Goal: Task Accomplishment & Management: Manage account settings

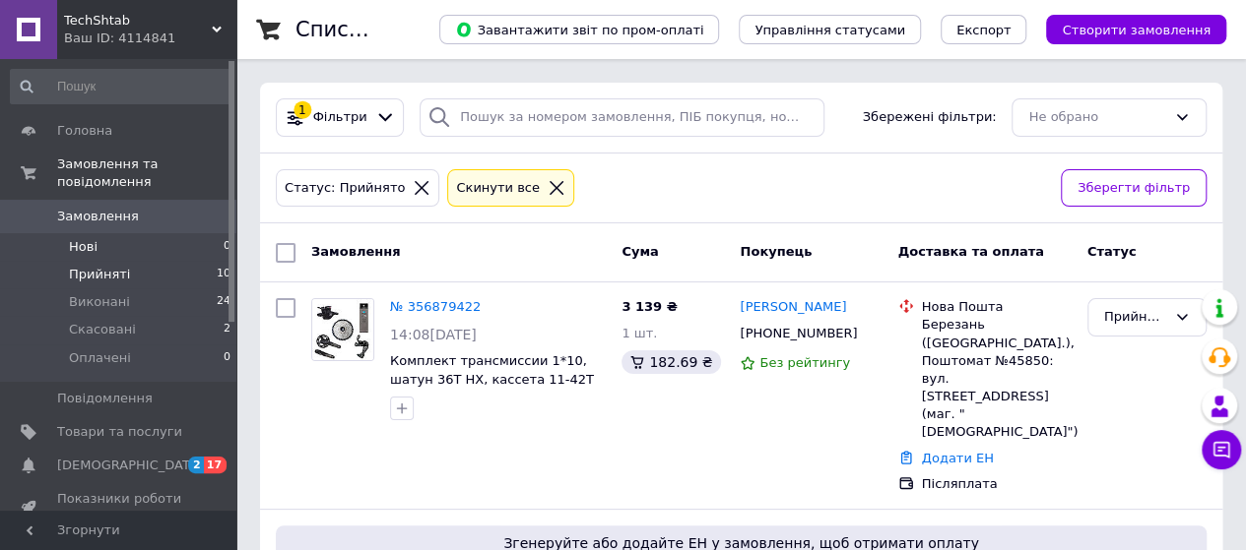
click at [98, 233] on li "Нові 0" at bounding box center [121, 247] width 242 height 28
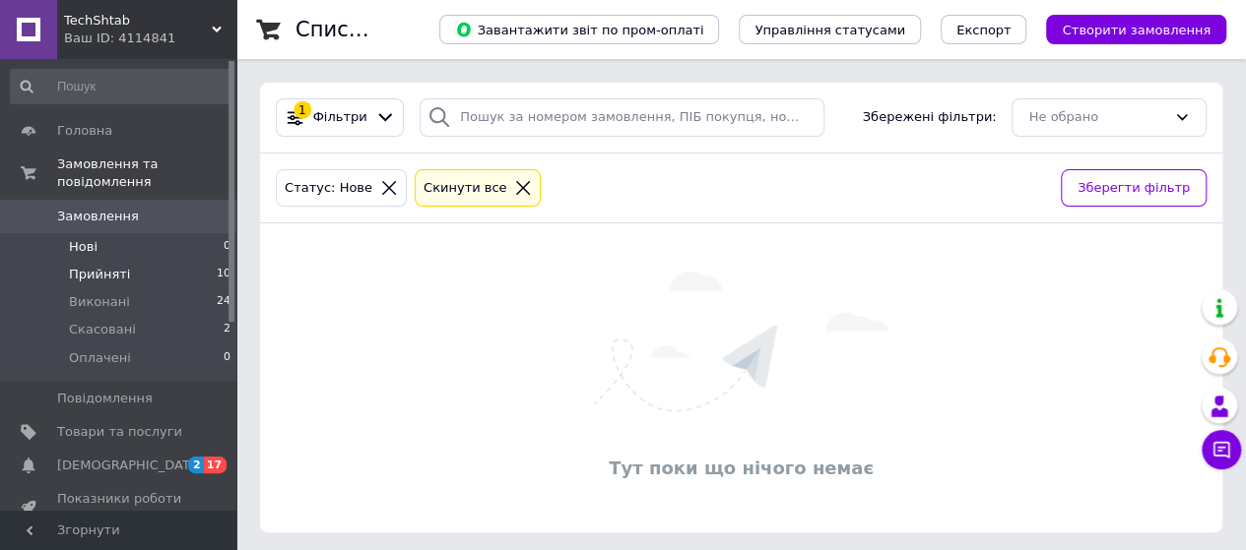
click at [102, 266] on span "Прийняті" at bounding box center [99, 275] width 61 height 18
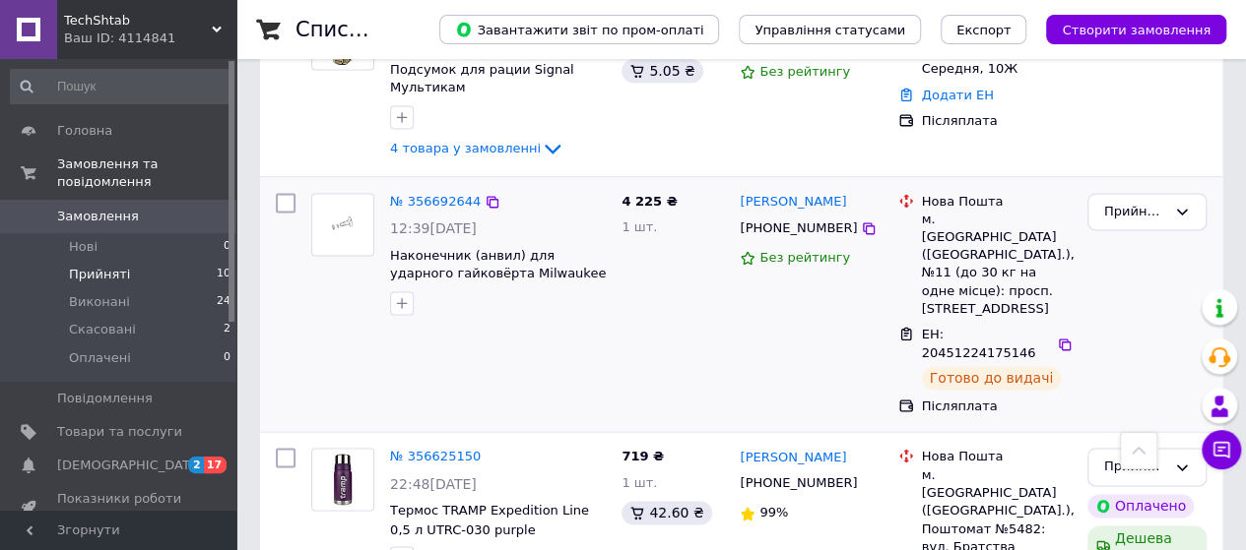
scroll to position [1343, 0]
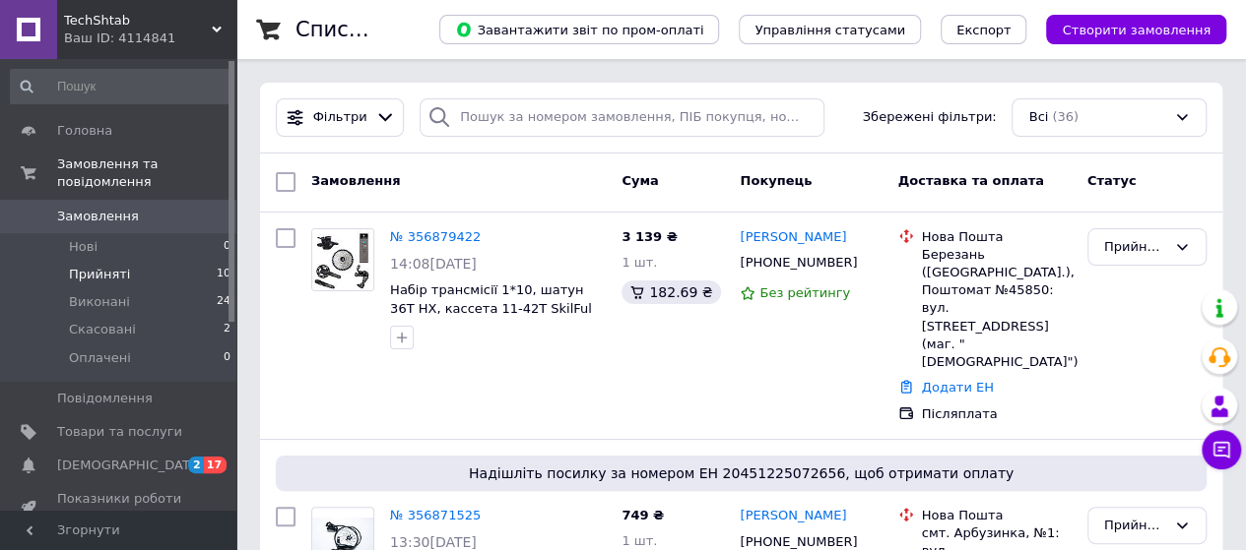
click at [132, 261] on li "Прийняті 10" at bounding box center [121, 275] width 242 height 28
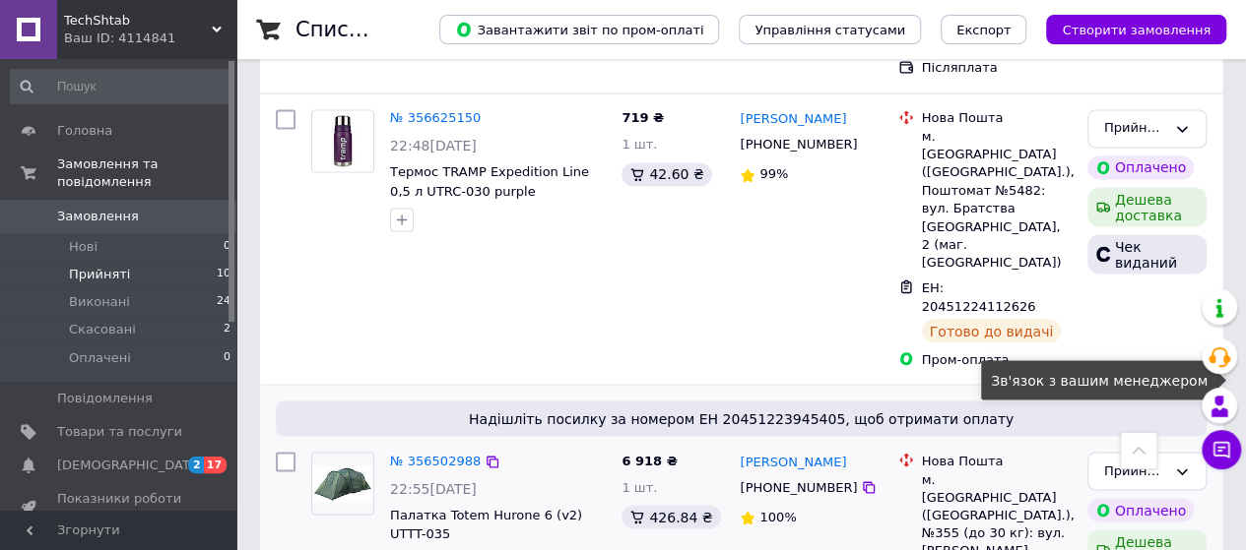
scroll to position [1576, 0]
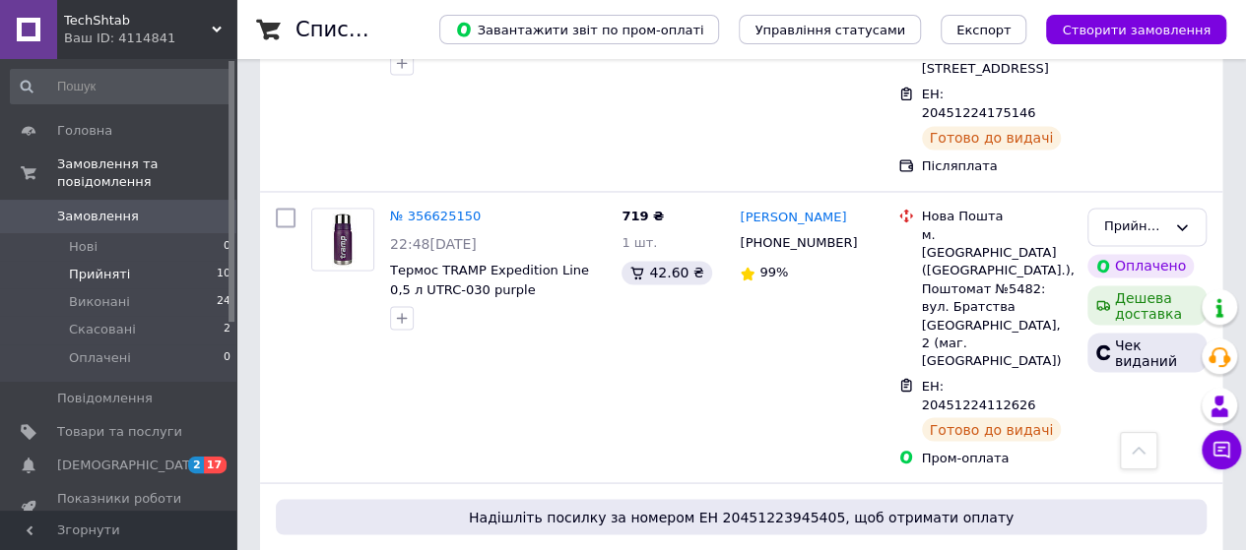
click at [93, 269] on li "Прийняті 10" at bounding box center [121, 275] width 242 height 28
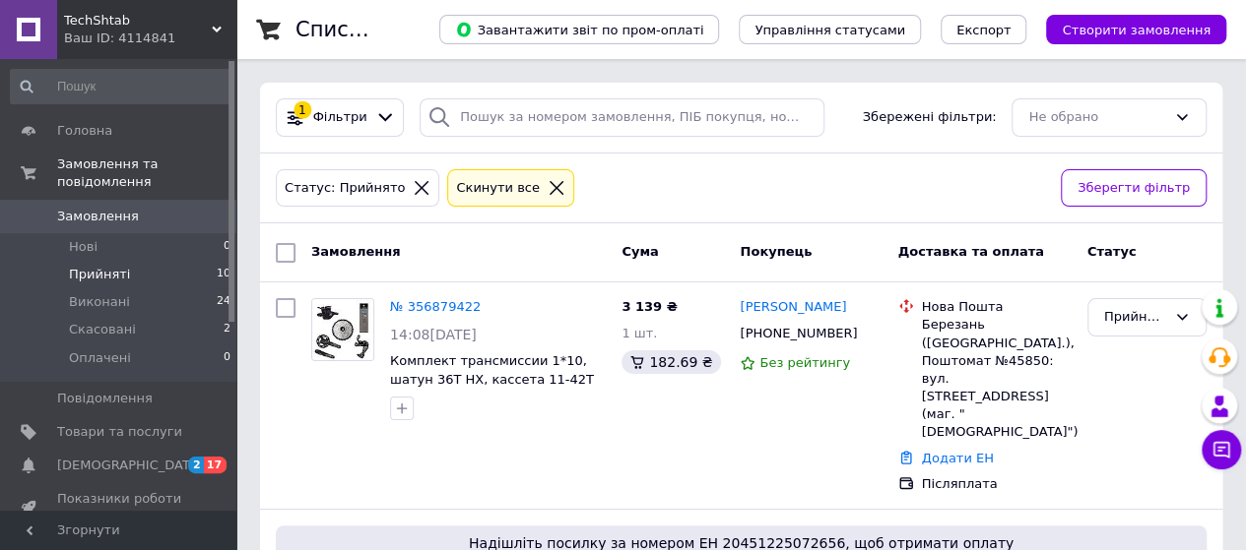
click at [138, 208] on link "Замовлення 0" at bounding box center [121, 216] width 242 height 33
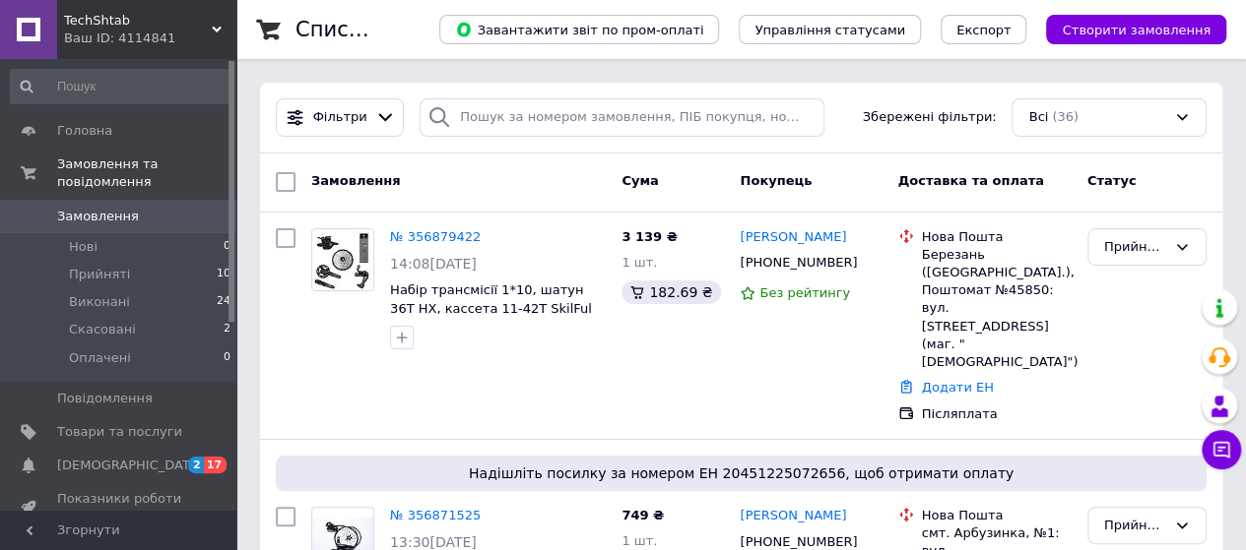
click at [93, 208] on span "Замовлення" at bounding box center [98, 217] width 82 height 18
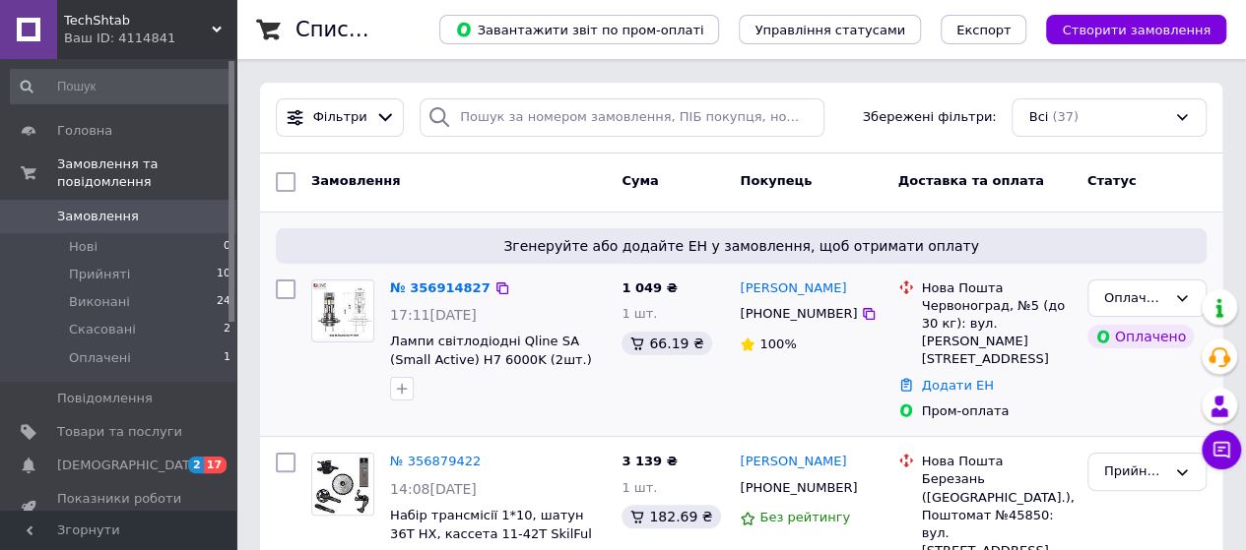
click at [449, 275] on div "№ 356914827 17:11[DATE] Лампи світлодіодні Qline SA (Small Active) H7 6000K (2ш…" at bounding box center [497, 341] width 231 height 138
click at [444, 281] on link "№ 356914827" at bounding box center [440, 288] width 100 height 15
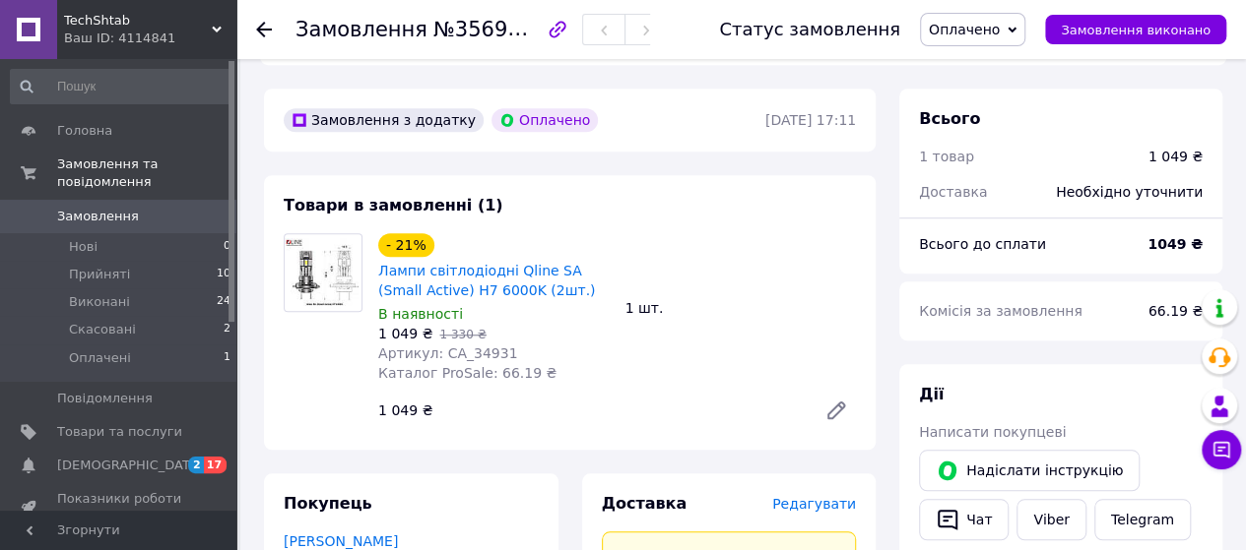
scroll to position [591, 0]
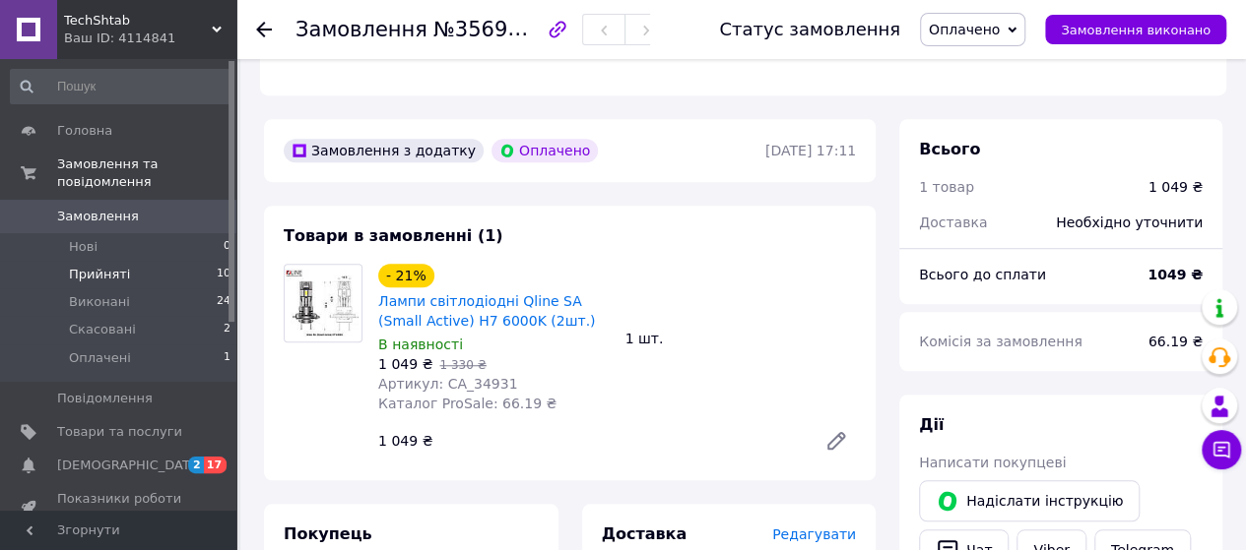
click at [114, 266] on span "Прийняті" at bounding box center [99, 275] width 61 height 18
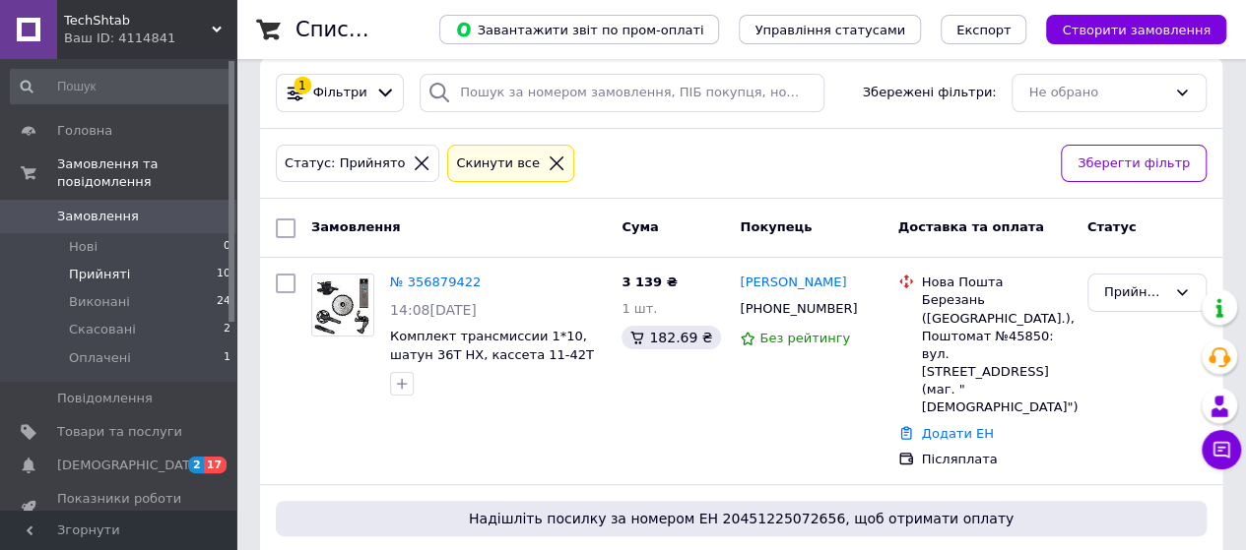
scroll to position [98, 0]
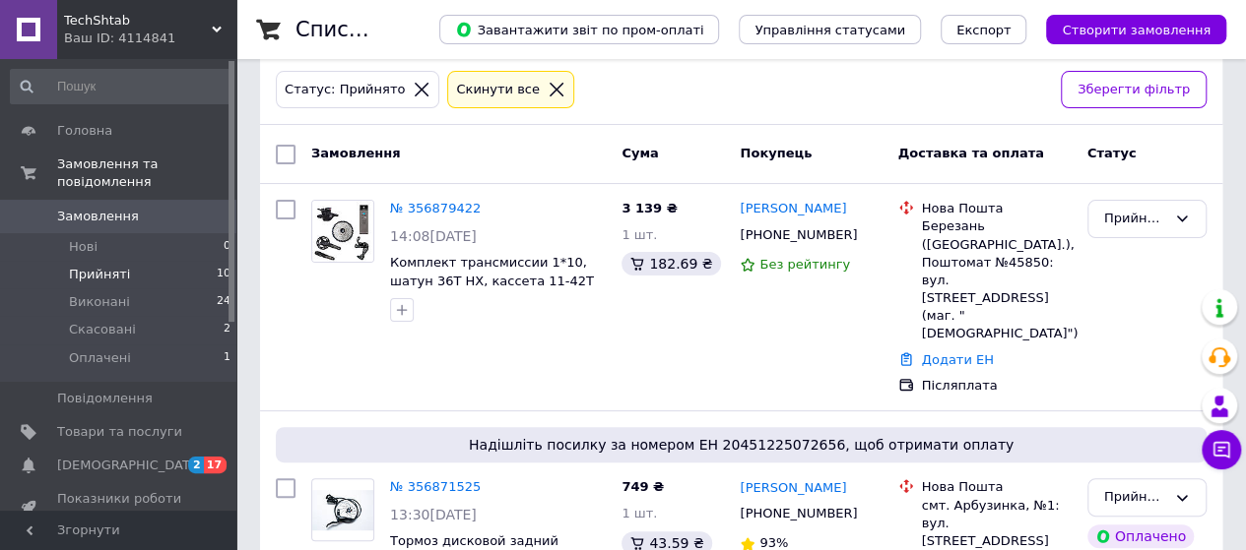
click at [115, 266] on span "Прийняті" at bounding box center [99, 275] width 61 height 18
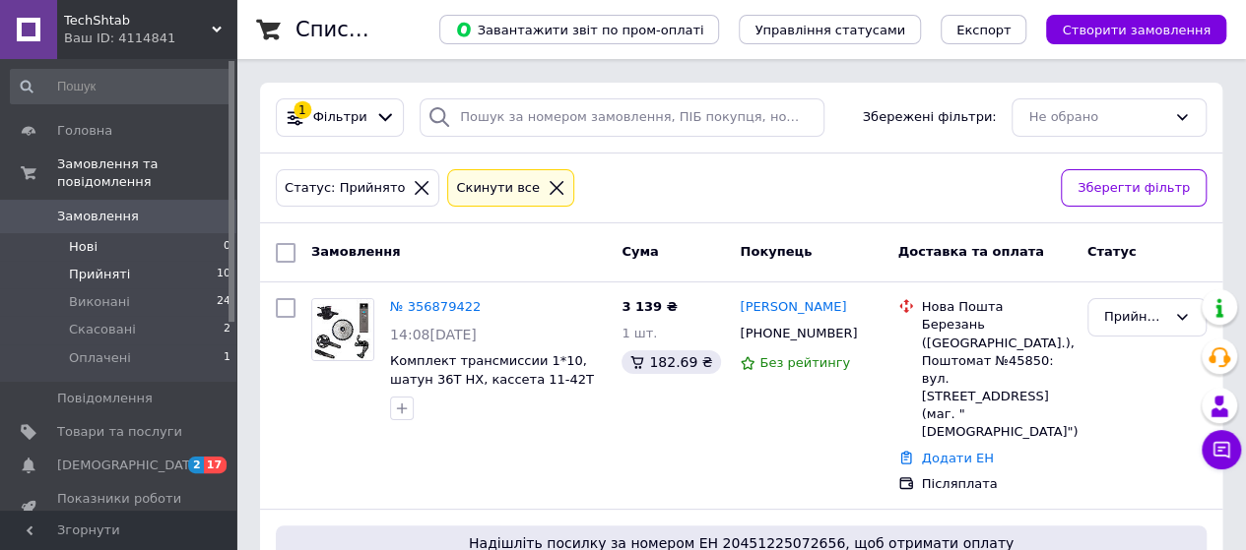
click at [112, 241] on ul "Нові 0 Прийняті 10 Виконані 24 Скасовані 2 Оплачені 1" at bounding box center [121, 307] width 242 height 149
click at [86, 238] on span "Нові" at bounding box center [83, 247] width 29 height 18
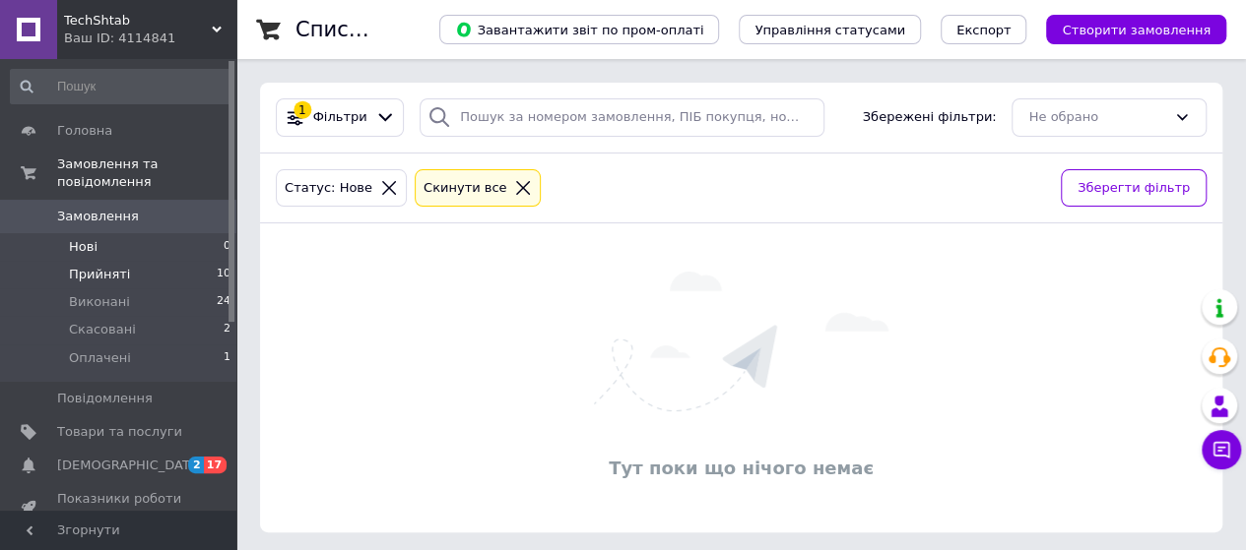
click at [129, 261] on li "Прийняті 10" at bounding box center [121, 275] width 242 height 28
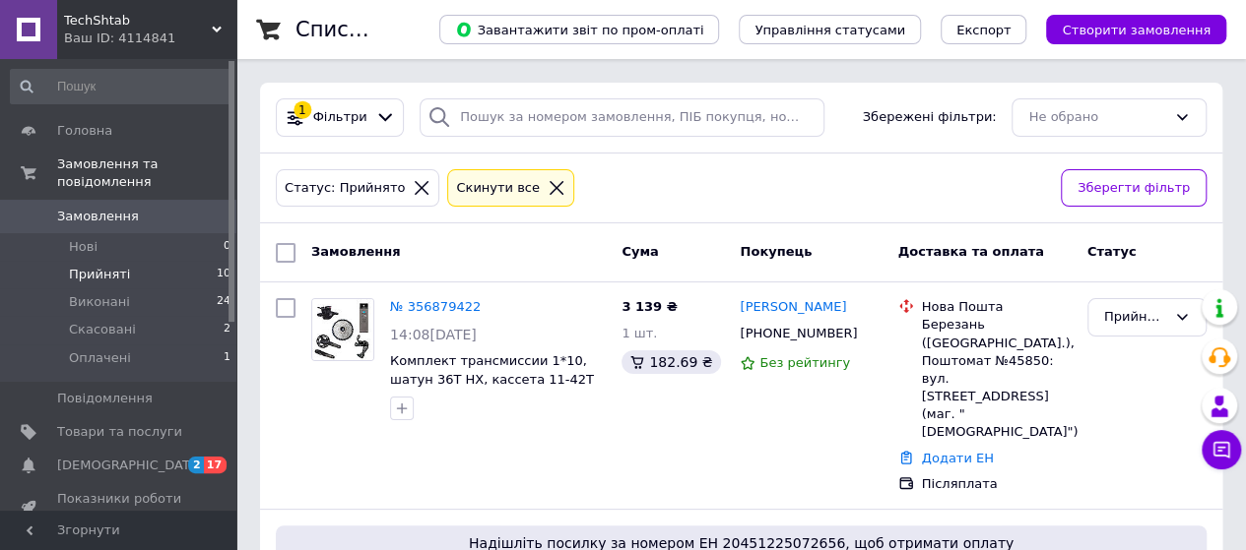
click at [121, 266] on span "Прийняті" at bounding box center [99, 275] width 61 height 18
click at [97, 233] on li "Нові 0" at bounding box center [121, 247] width 242 height 28
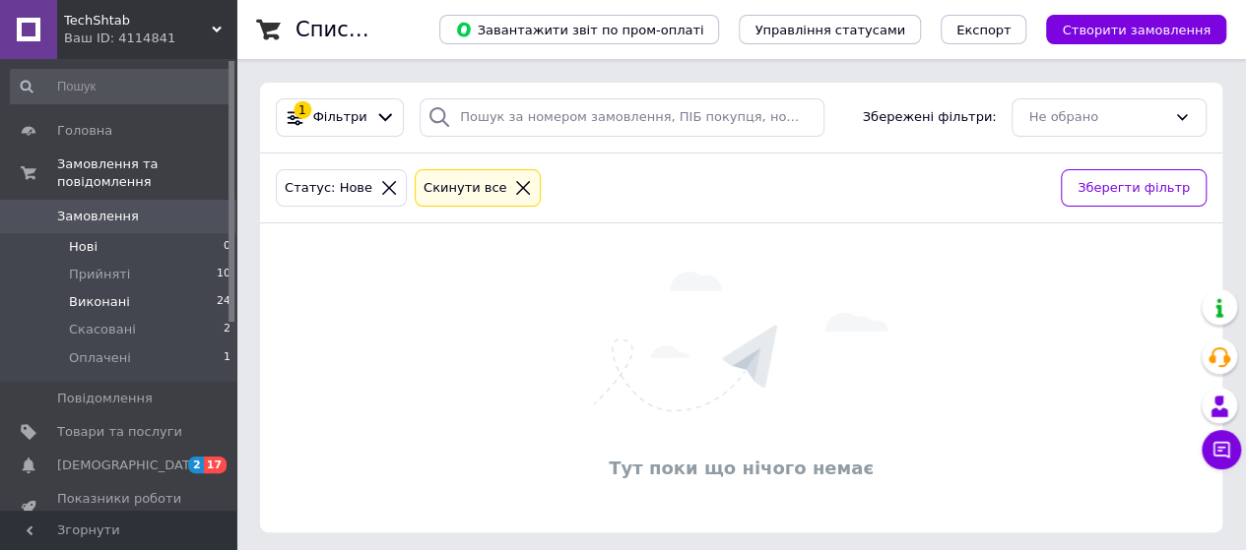
click at [108, 293] on span "Виконані" at bounding box center [99, 302] width 61 height 18
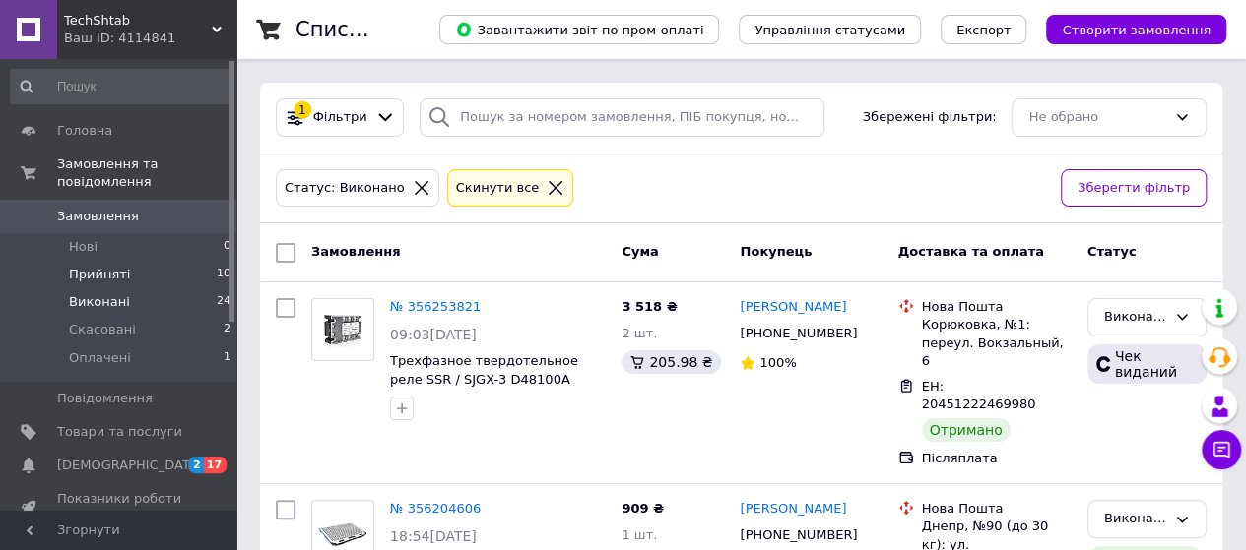
click at [100, 266] on span "Прийняті" at bounding box center [99, 275] width 61 height 18
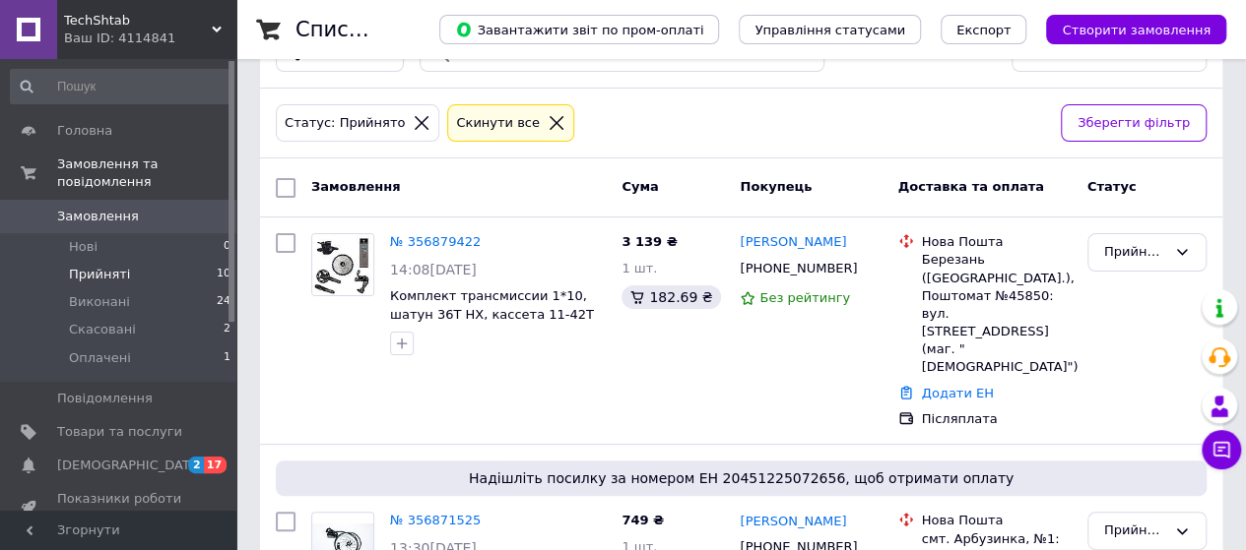
scroll to position [35, 0]
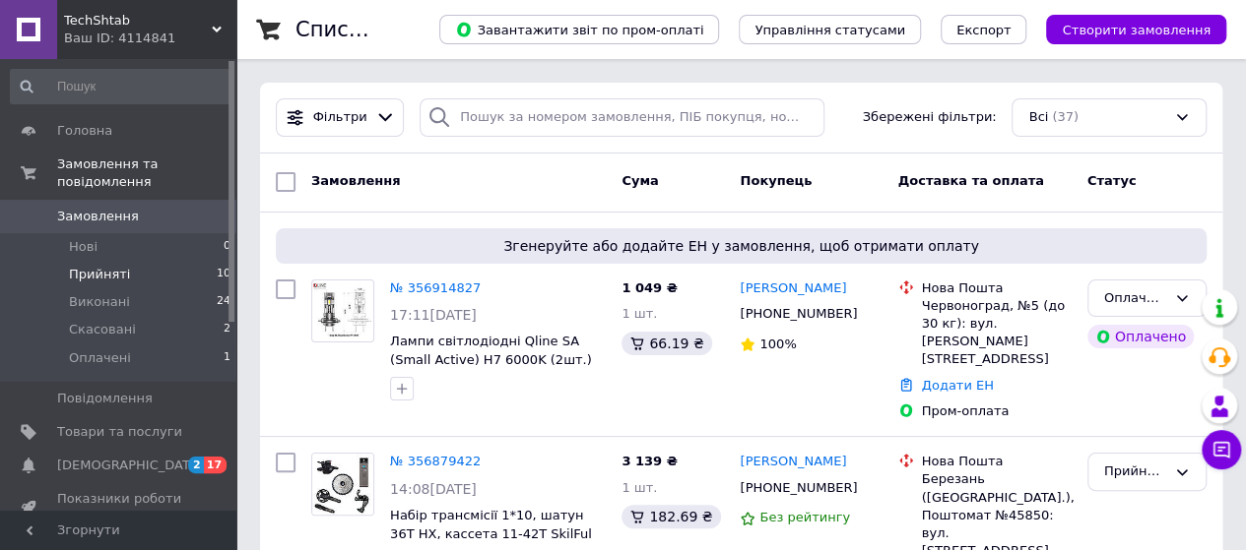
click at [90, 266] on span "Прийняті" at bounding box center [99, 275] width 61 height 18
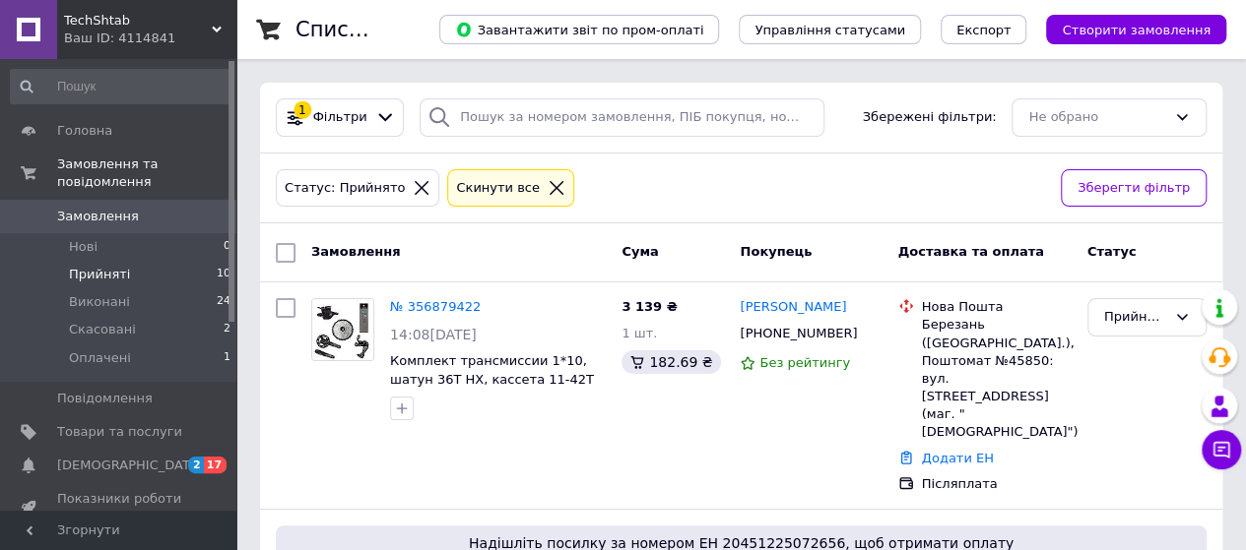
click at [88, 266] on span "Прийняті" at bounding box center [99, 275] width 61 height 18
click at [103, 350] on span "Оплачені" at bounding box center [100, 359] width 62 height 18
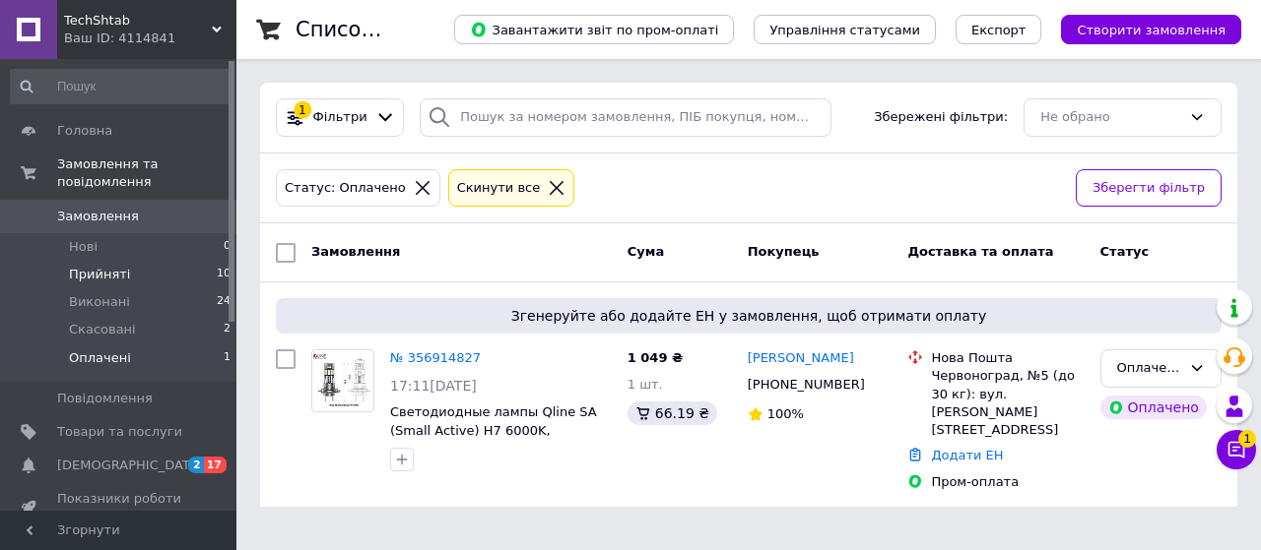
click at [104, 261] on li "Прийняті 10" at bounding box center [121, 275] width 242 height 28
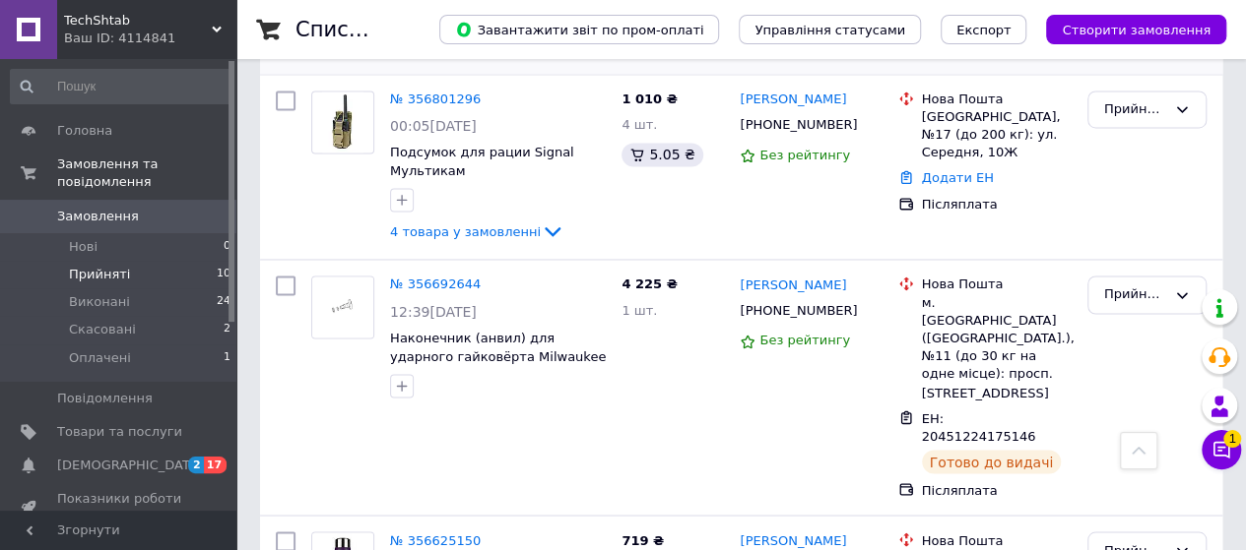
scroll to position [1576, 0]
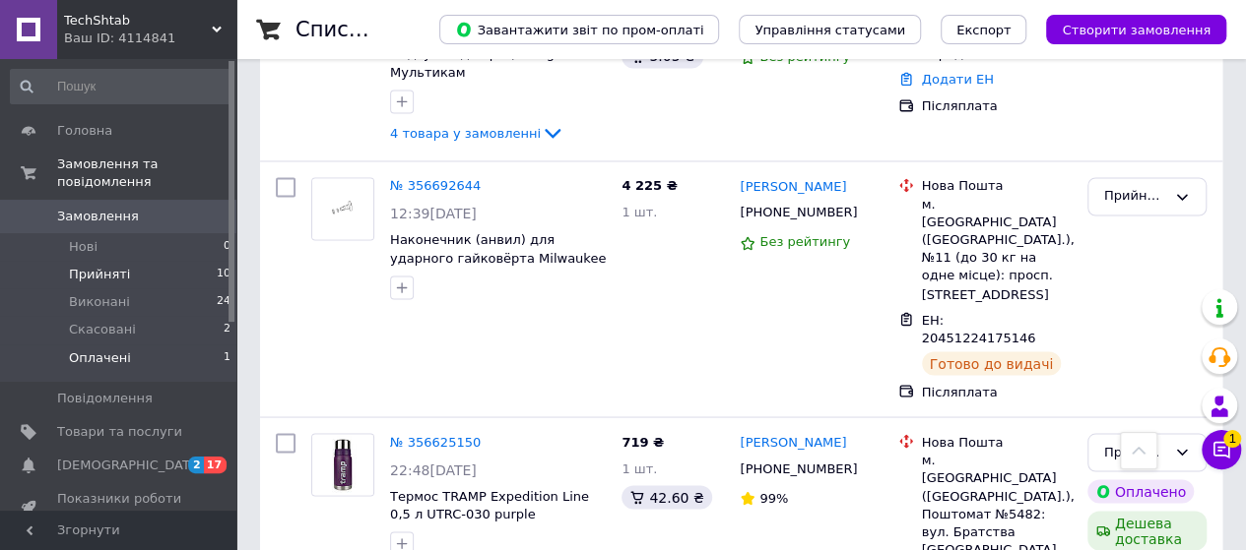
click at [77, 350] on span "Оплачені" at bounding box center [100, 359] width 62 height 18
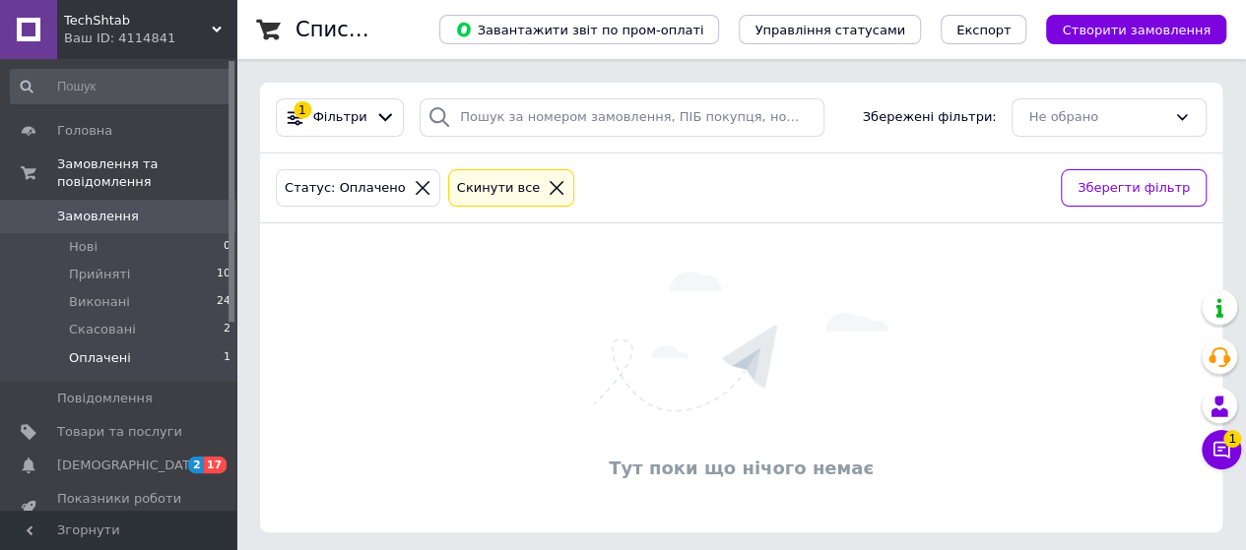
click at [99, 208] on span "Замовлення" at bounding box center [98, 217] width 82 height 18
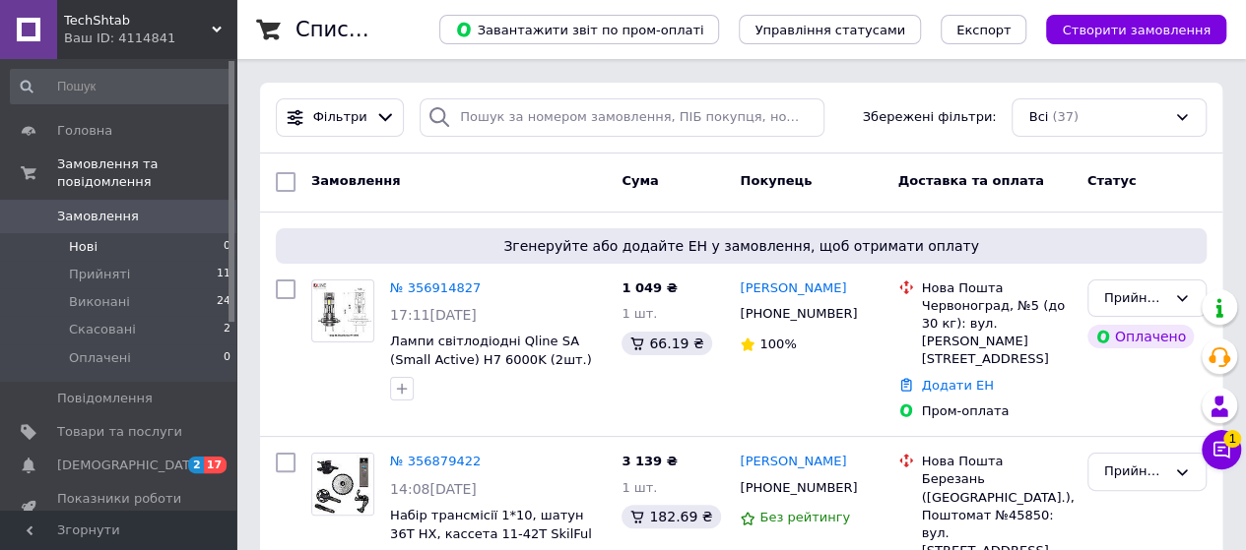
click at [93, 238] on span "Нові" at bounding box center [83, 247] width 29 height 18
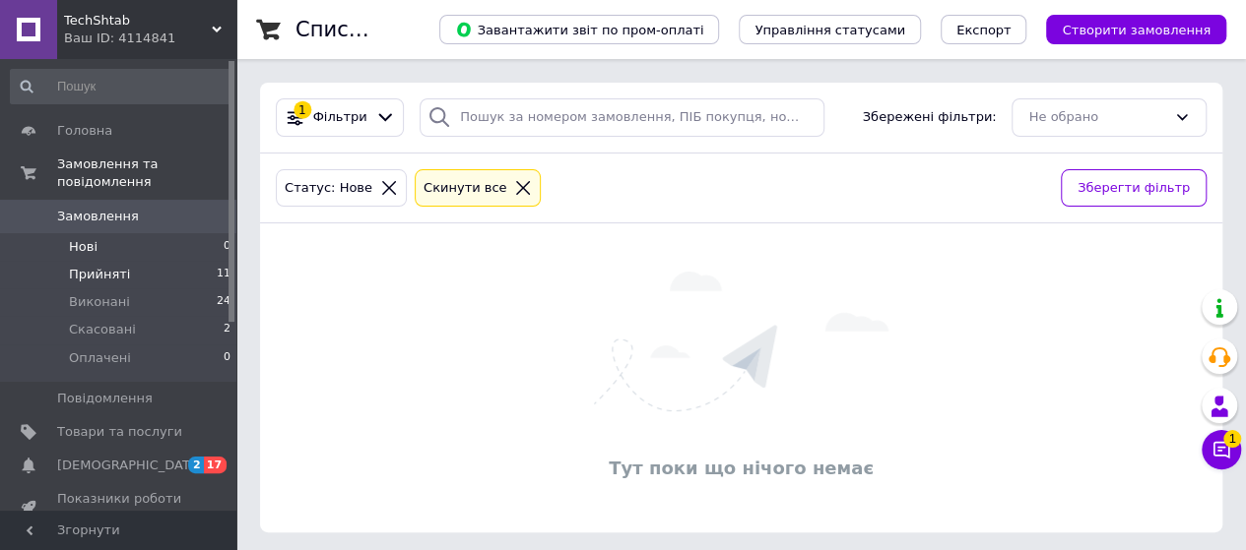
click at [111, 266] on span "Прийняті" at bounding box center [99, 275] width 61 height 18
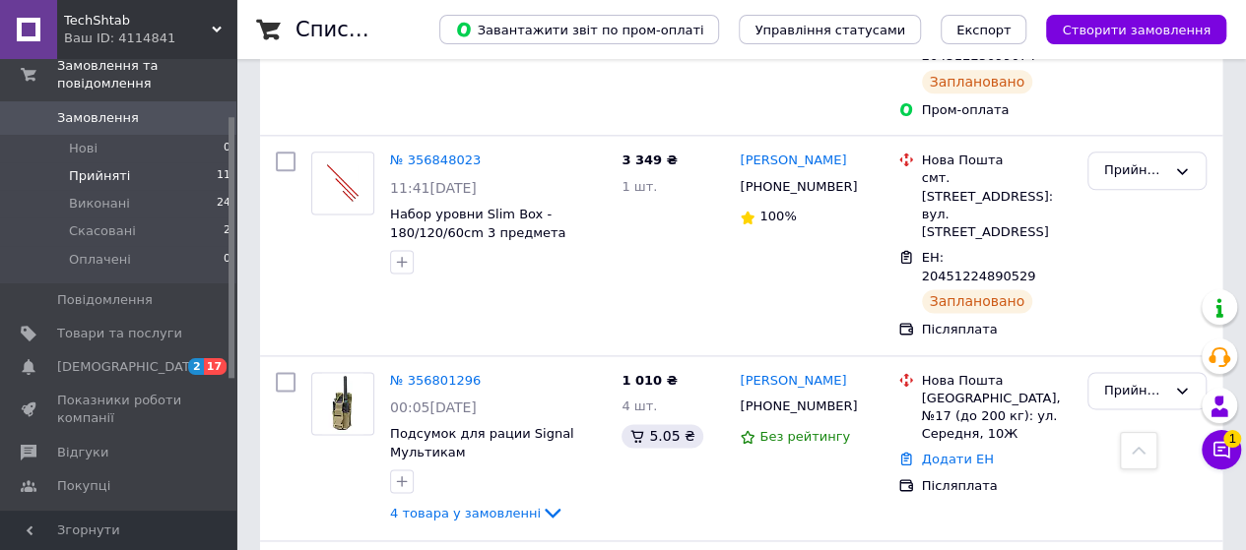
scroll to position [1280, 0]
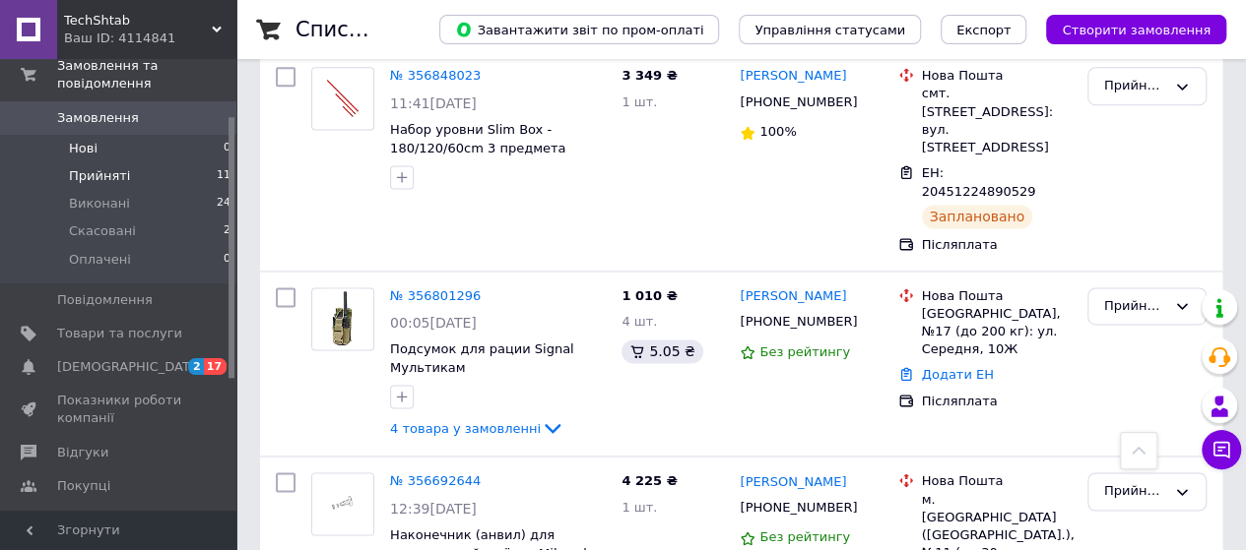
click at [99, 135] on li "Нові 0" at bounding box center [121, 149] width 242 height 28
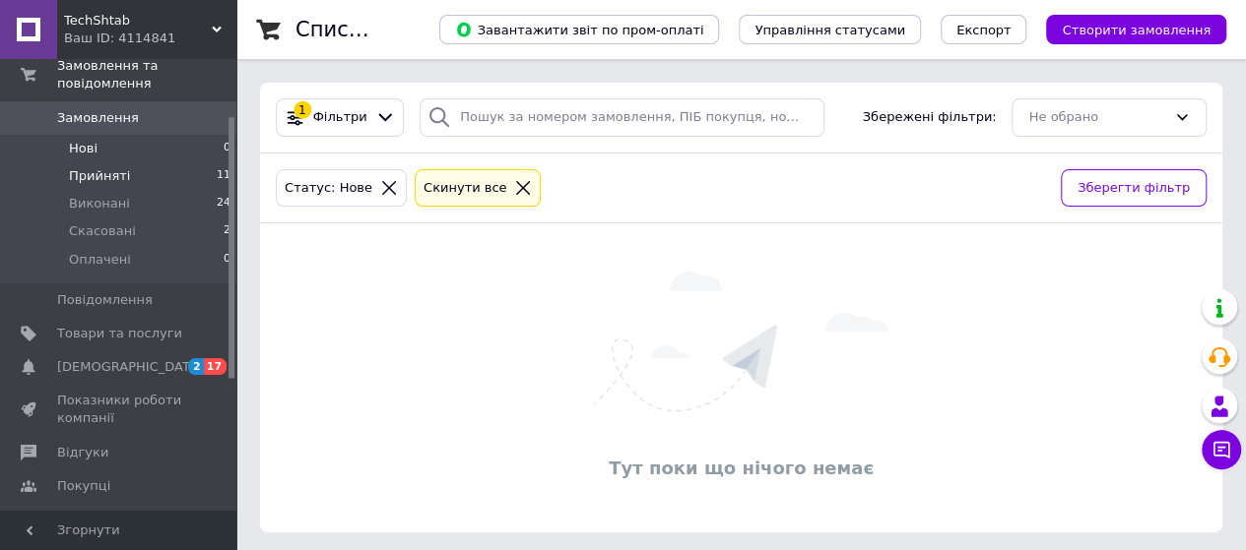
click at [97, 167] on span "Прийняті" at bounding box center [99, 176] width 61 height 18
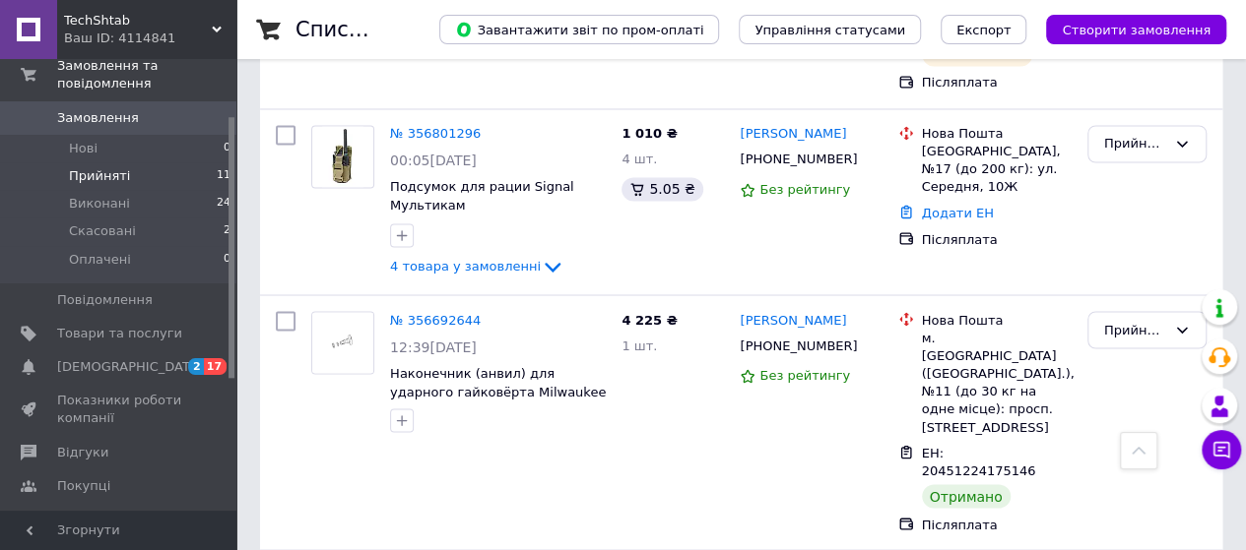
scroll to position [1576, 0]
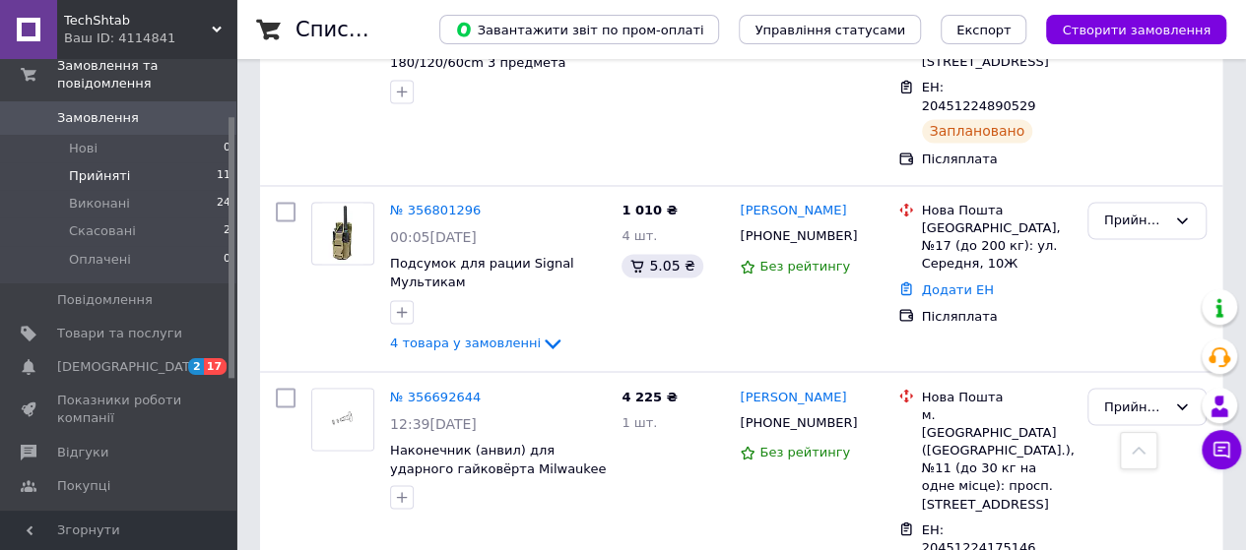
click at [132, 109] on span "Замовлення" at bounding box center [119, 118] width 125 height 18
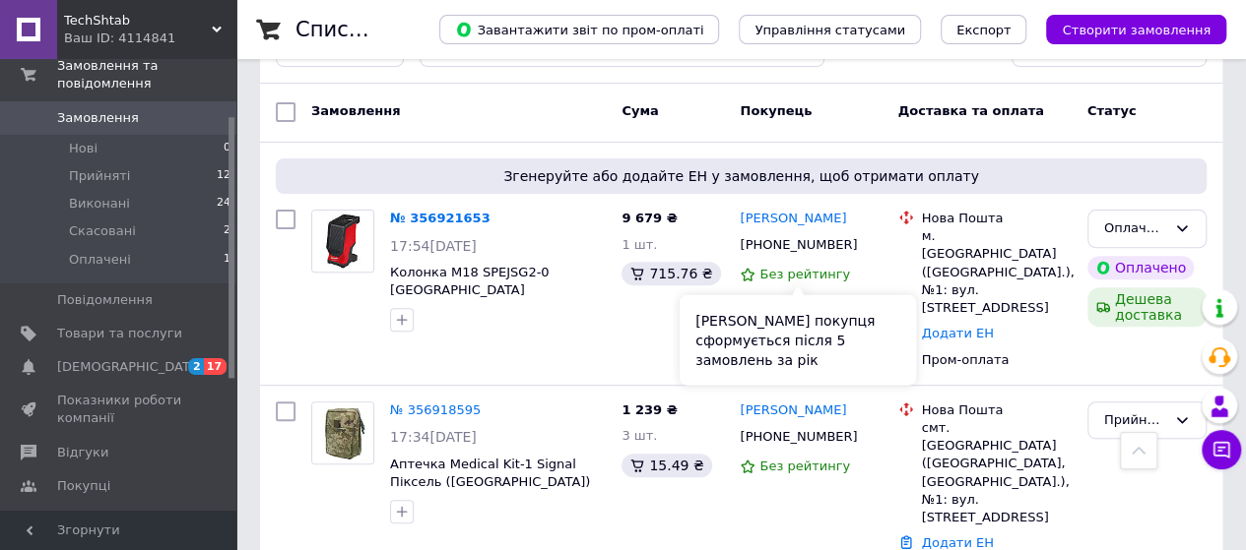
scroll to position [197, 0]
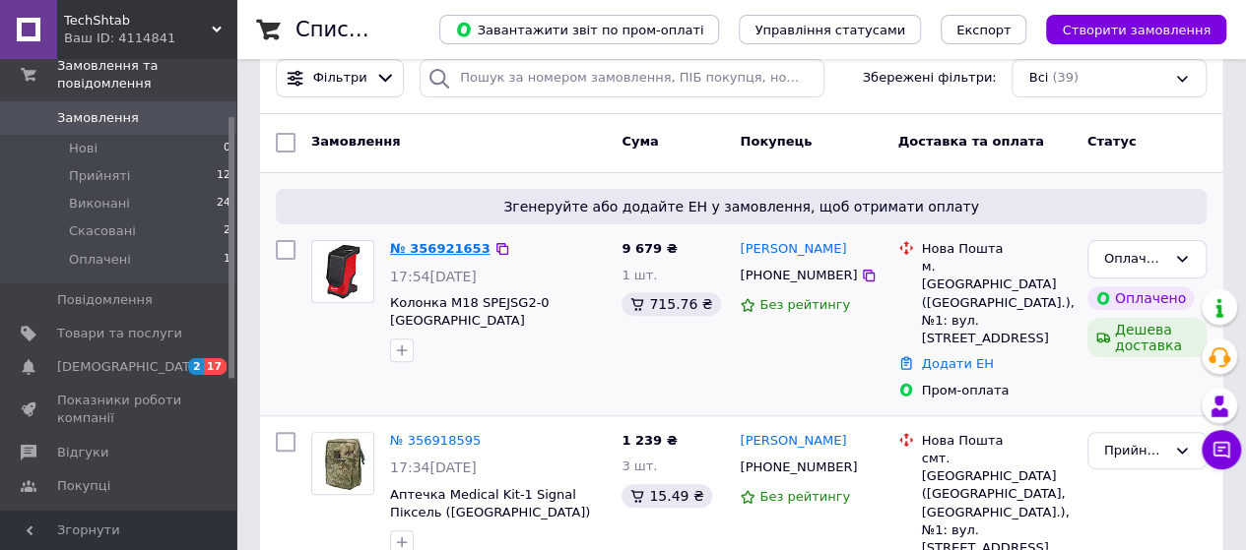
click at [411, 241] on link "№ 356921653" at bounding box center [440, 248] width 100 height 15
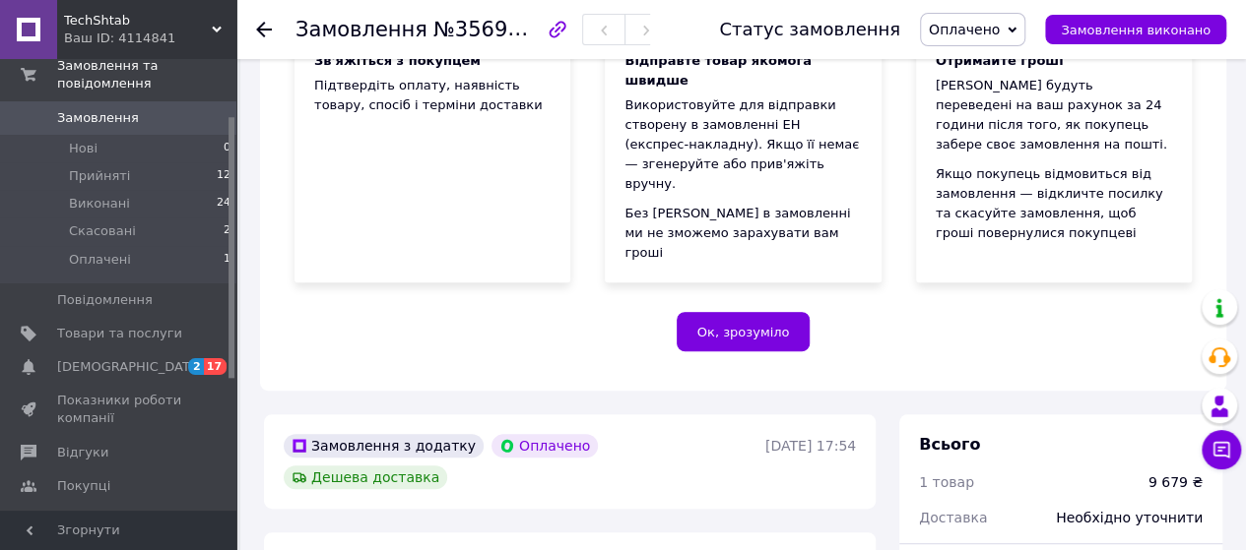
scroll to position [492, 0]
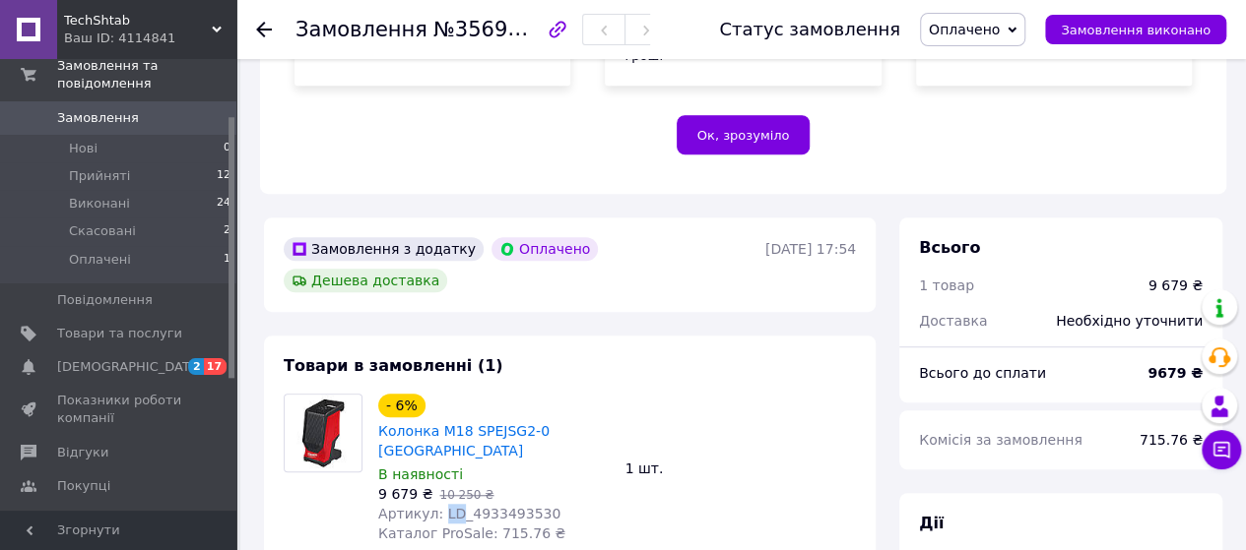
drag, startPoint x: 435, startPoint y: 428, endPoint x: 449, endPoint y: 426, distance: 13.9
click at [449, 506] on span "Артикул: LD_4933493530" at bounding box center [469, 514] width 182 height 16
copy span "LD"
drag, startPoint x: 459, startPoint y: 432, endPoint x: 534, endPoint y: 420, distance: 75.9
click at [534, 504] on div "Артикул: LD_4933493530" at bounding box center [493, 514] width 231 height 20
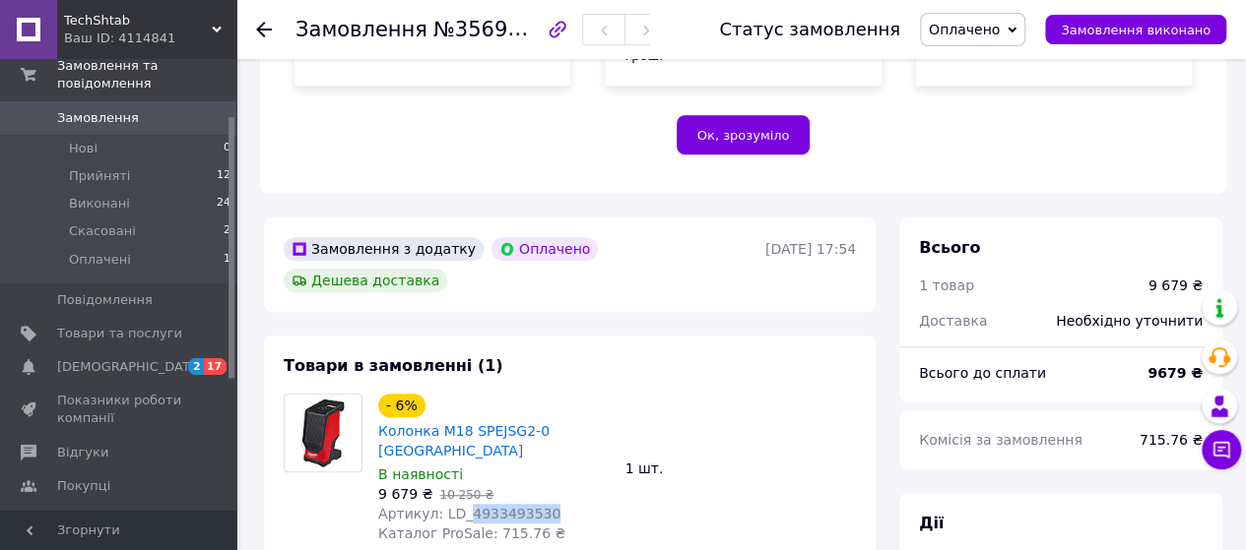
copy span "4933493530"
click at [1219, 456] on icon at bounding box center [1221, 450] width 17 height 17
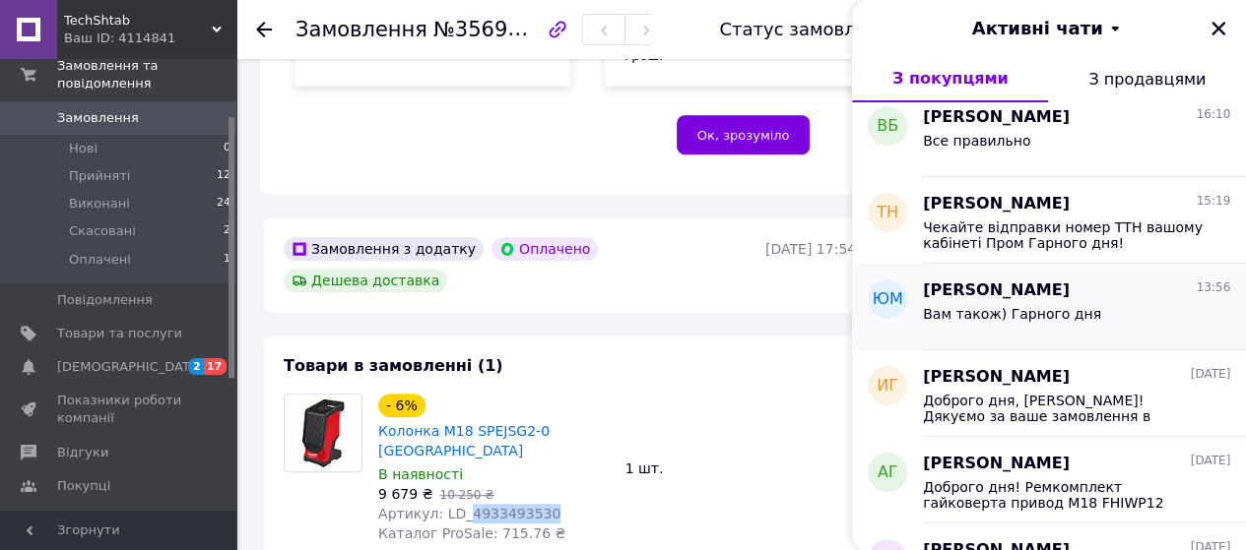
scroll to position [0, 0]
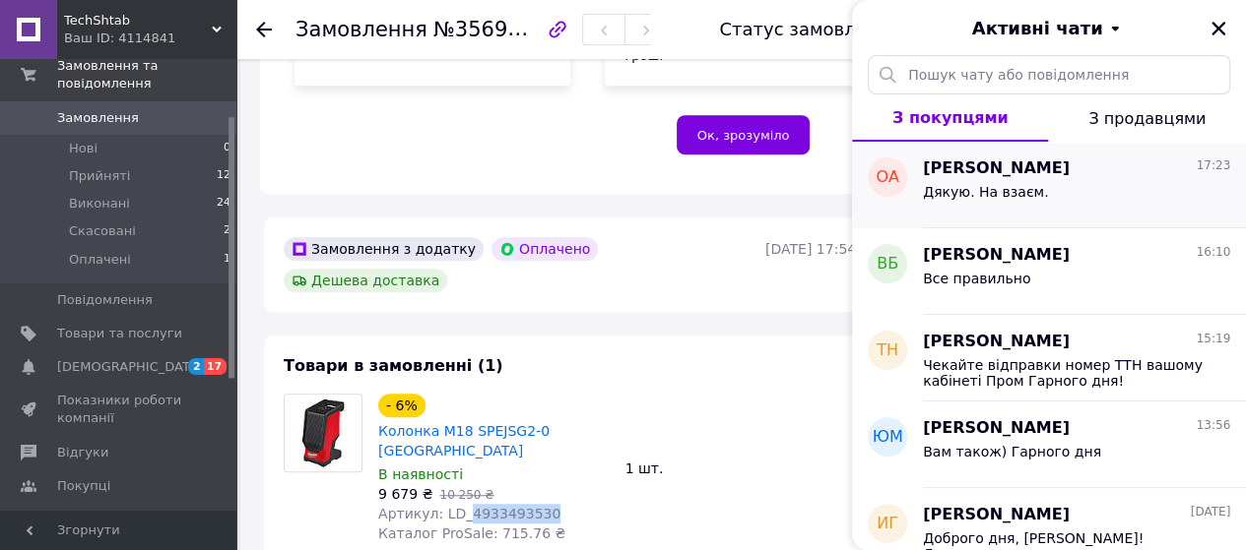
click at [1016, 180] on div "Дякую. На взаєм." at bounding box center [1076, 196] width 307 height 32
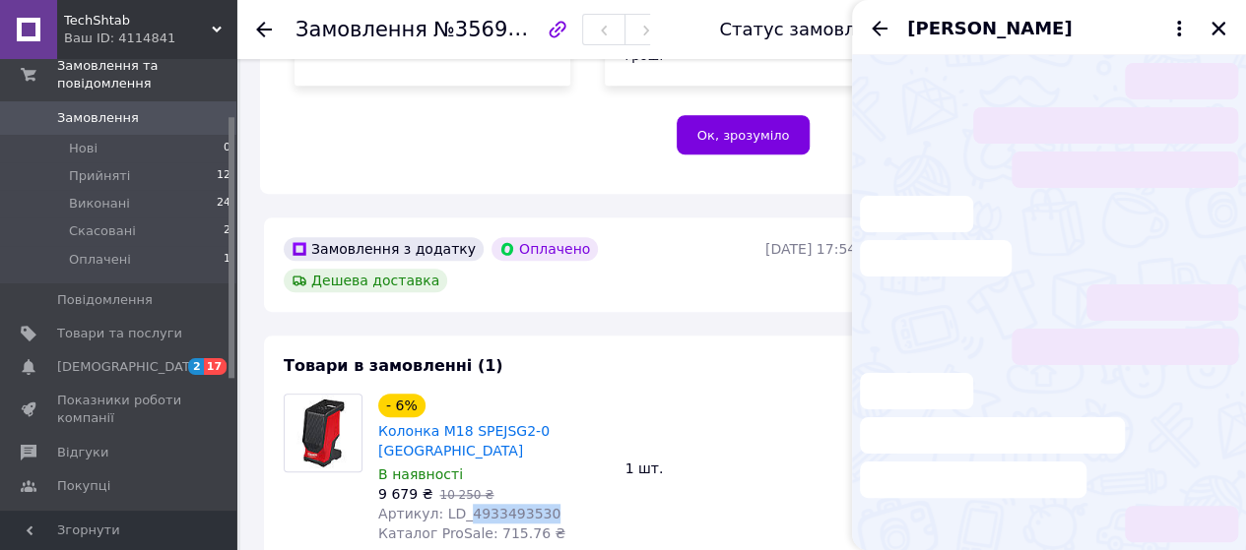
scroll to position [108, 0]
